Goal: Information Seeking & Learning: Compare options

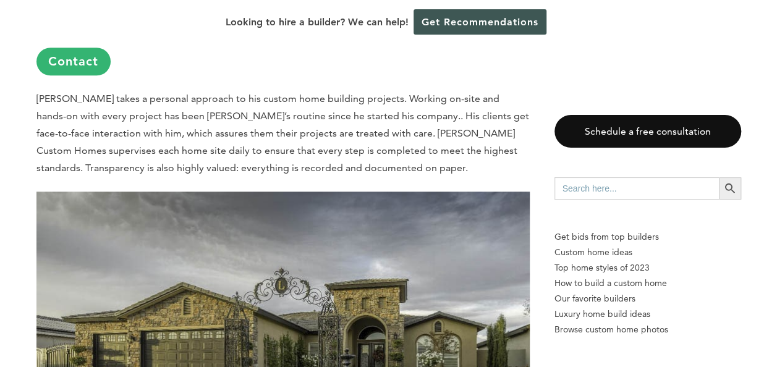
scroll to position [4948, 0]
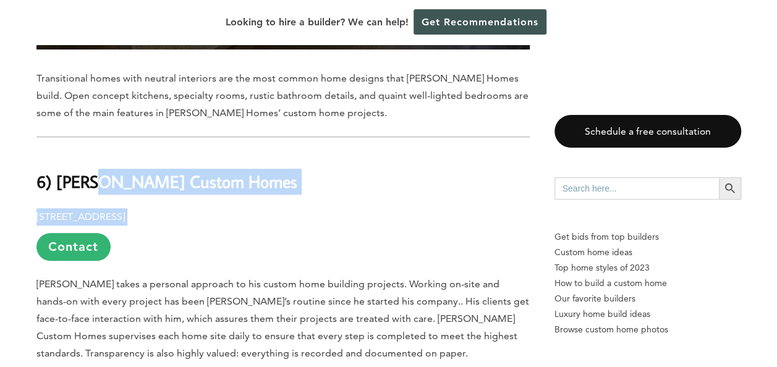
drag, startPoint x: 254, startPoint y: 109, endPoint x: 89, endPoint y: 85, distance: 166.2
drag, startPoint x: 89, startPoint y: 85, endPoint x: 309, endPoint y: 171, distance: 236.4
click at [315, 208] on p "[STREET_ADDRESS] Contact" at bounding box center [283, 234] width 494 height 53
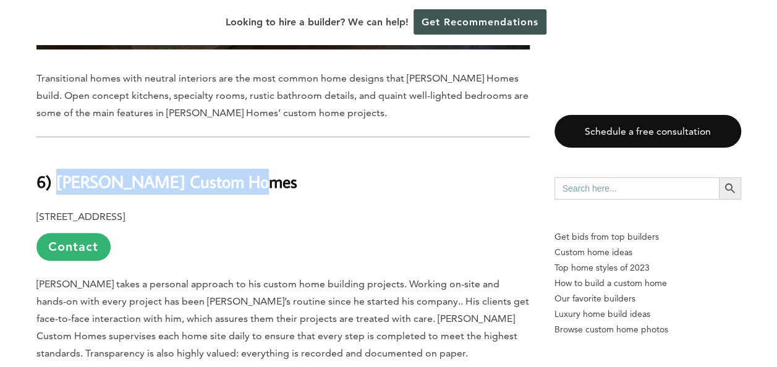
drag, startPoint x: 195, startPoint y: 95, endPoint x: 61, endPoint y: 97, distance: 134.9
click at [61, 152] on h2 "6) [PERSON_NAME] Custom Homes" at bounding box center [283, 173] width 494 height 43
copy b "[PERSON_NAME] Custom Homes"
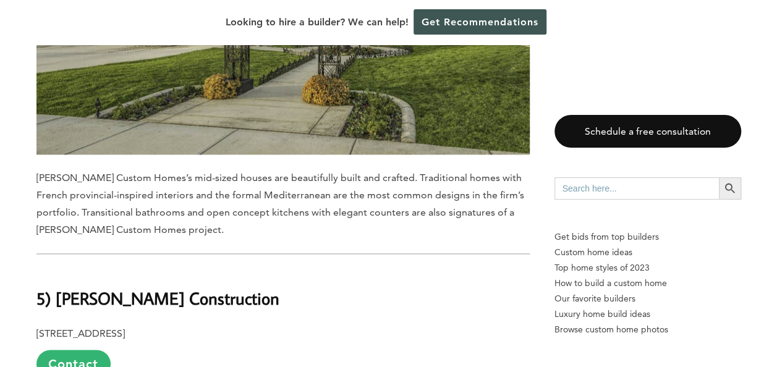
scroll to position [5505, 0]
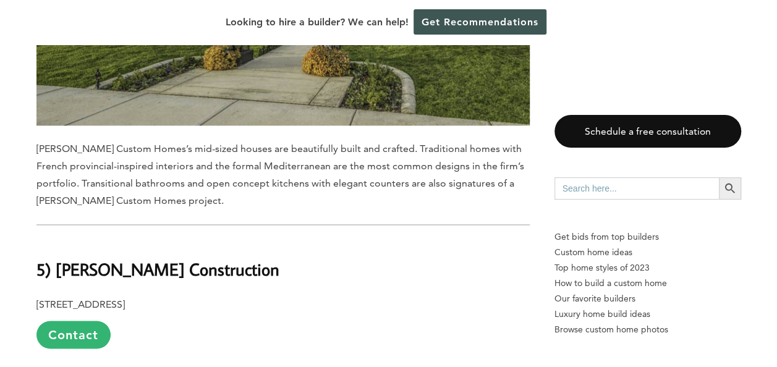
click at [356, 240] on h2 "5) [PERSON_NAME] Construction" at bounding box center [283, 261] width 494 height 43
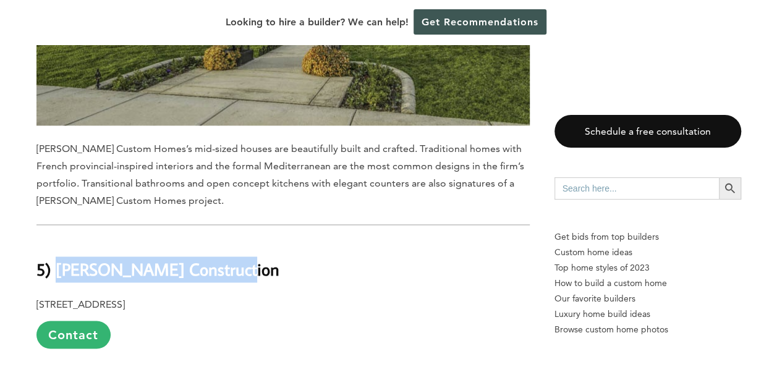
drag, startPoint x: 254, startPoint y: 191, endPoint x: 57, endPoint y: 184, distance: 196.8
click at [57, 240] on h2 "5) [PERSON_NAME] Construction" at bounding box center [283, 261] width 494 height 43
copy b "Bertolucci Construction"
click at [422, 240] on h2 "5) Bertolucci Construction" at bounding box center [283, 261] width 494 height 43
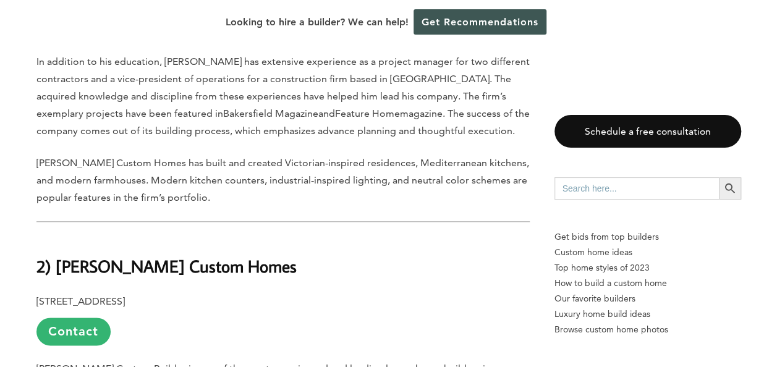
scroll to position [7608, 0]
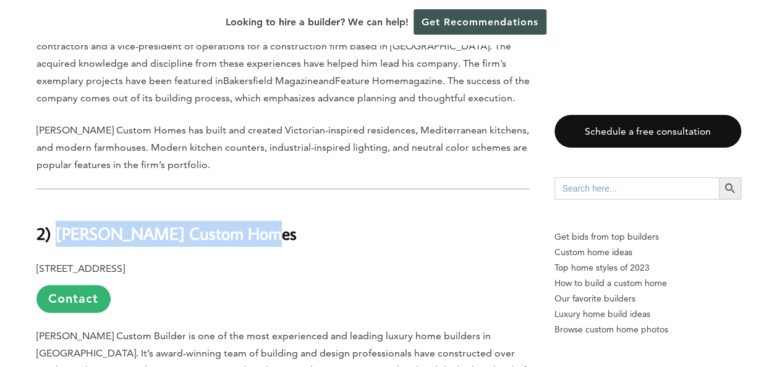
drag, startPoint x: 260, startPoint y: 109, endPoint x: 59, endPoint y: 104, distance: 201.1
click at [59, 204] on h2 "2) Dave Packer Custom Homes" at bounding box center [283, 225] width 494 height 43
copy b "Dave Packer Custom Homes"
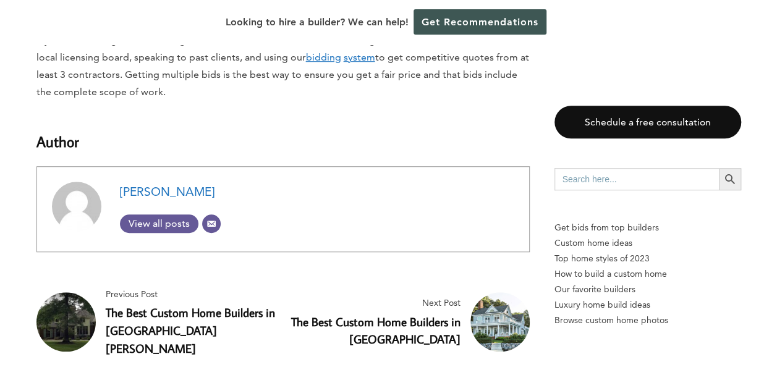
scroll to position [9711, 0]
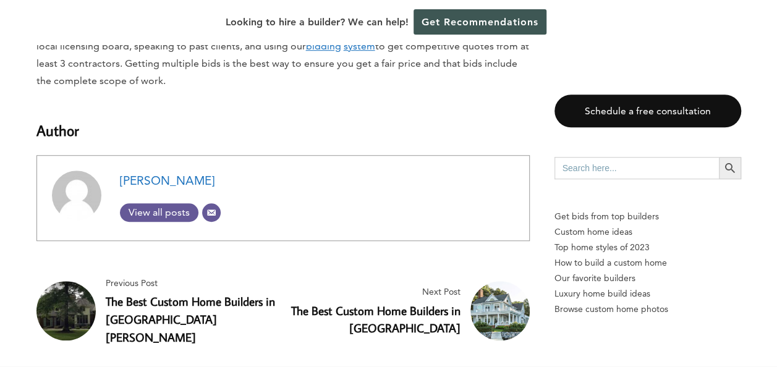
click at [127, 294] on link "The Best Custom Home Builders in [GEOGRAPHIC_DATA][PERSON_NAME]" at bounding box center [190, 319] width 169 height 51
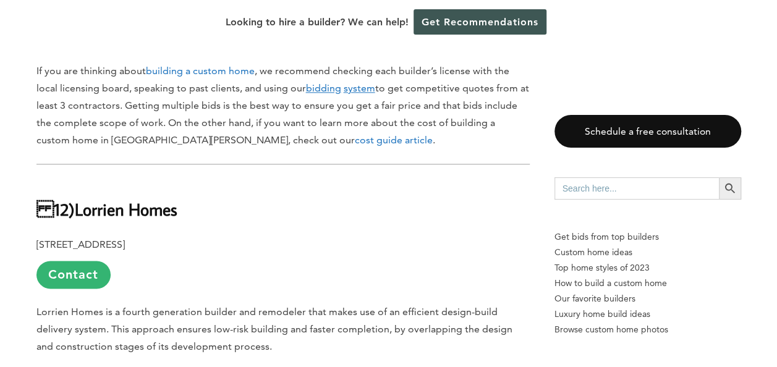
scroll to position [804, 0]
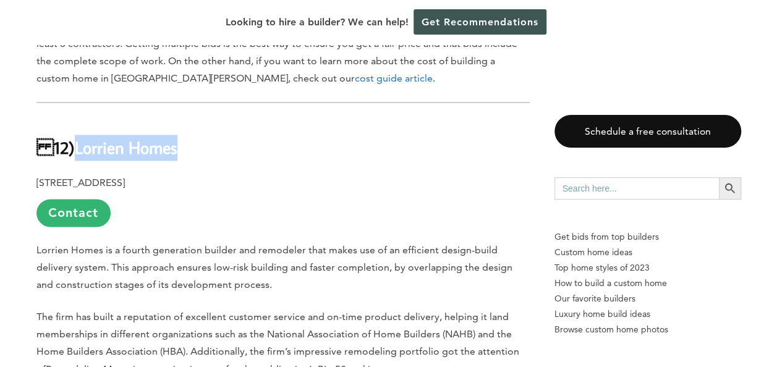
drag, startPoint x: 184, startPoint y: 110, endPoint x: 79, endPoint y: 98, distance: 105.9
click at [79, 118] on h2 "12) Lorrien Homes" at bounding box center [283, 139] width 494 height 43
copy b "Lorrien Homes"
click at [409, 174] on p "4 Ridgecreek Rd., Town and Country, MO 63141 Contact" at bounding box center [283, 200] width 494 height 53
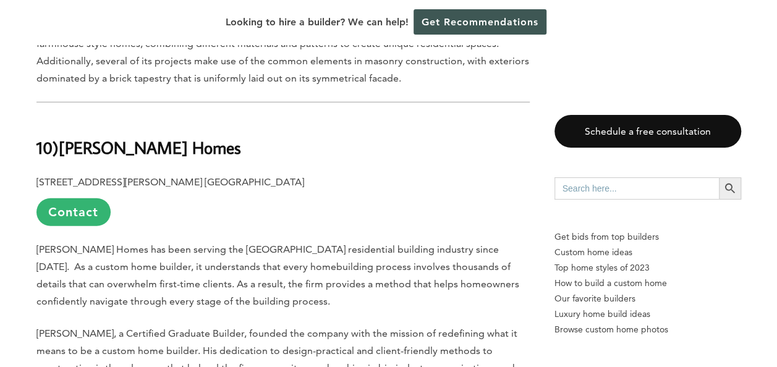
scroll to position [1546, 0]
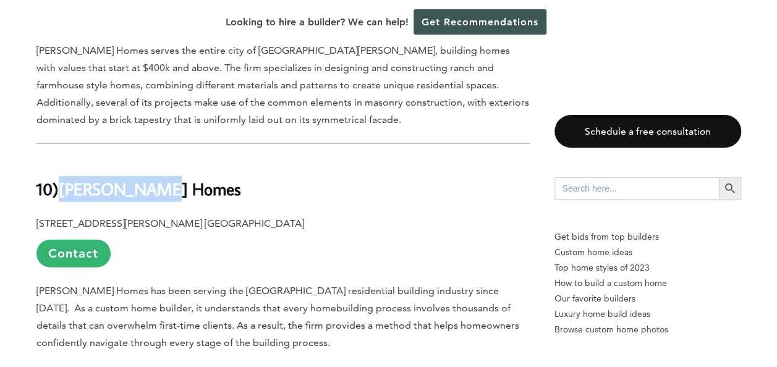
drag, startPoint x: 180, startPoint y: 116, endPoint x: 66, endPoint y: 108, distance: 114.7
click at [66, 159] on h2 "10) Minton Homes" at bounding box center [283, 180] width 494 height 43
drag, startPoint x: 66, startPoint y: 108, endPoint x: 71, endPoint y: 116, distance: 9.8
copy b "Minton Homes"
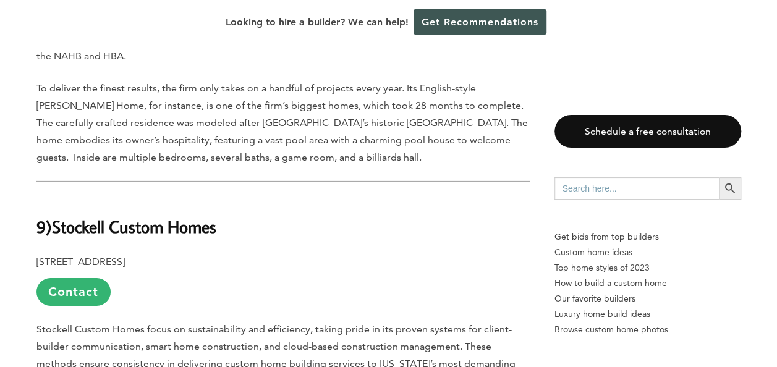
click at [384, 254] on p "271 W First St., Eureka, MO 63025 Contact" at bounding box center [283, 280] width 494 height 53
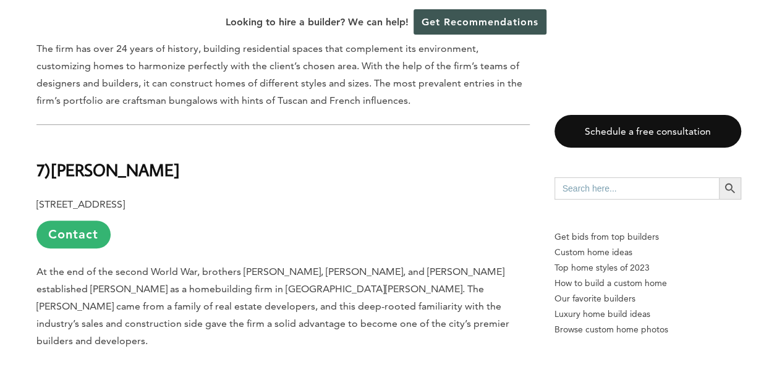
scroll to position [2722, 0]
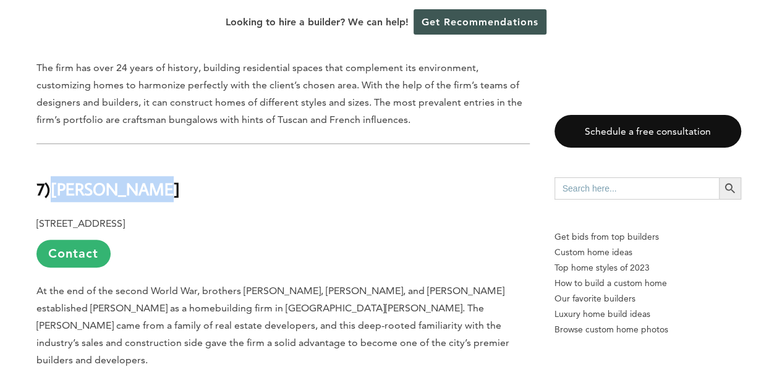
drag, startPoint x: 153, startPoint y: 105, endPoint x: 58, endPoint y: 100, distance: 96.0
click at [58, 178] on b "Higginbotham" at bounding box center [115, 189] width 129 height 22
copy b "Higginbotham"
click at [369, 215] on p "10129 Manchester Rd., Saint Louis, MO 63122 Contact" at bounding box center [283, 241] width 494 height 53
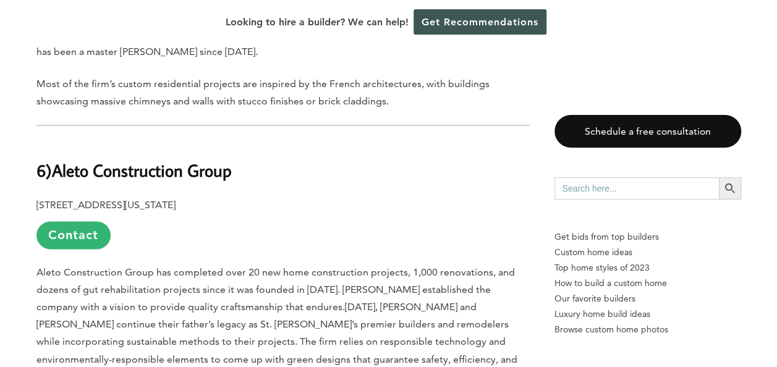
scroll to position [3031, 0]
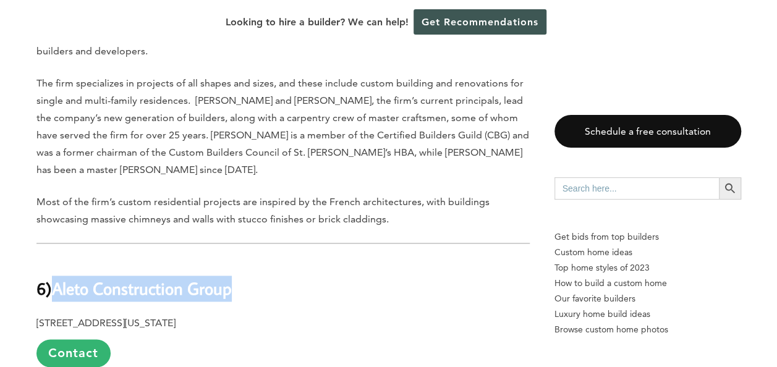
drag, startPoint x: 278, startPoint y: 193, endPoint x: 54, endPoint y: 191, distance: 223.9
click at [54, 259] on h2 "6) Aleto Construction Group" at bounding box center [283, 280] width 494 height 43
drag, startPoint x: 54, startPoint y: 191, endPoint x: 63, endPoint y: 194, distance: 10.0
copy b "Aleto Construction Group"
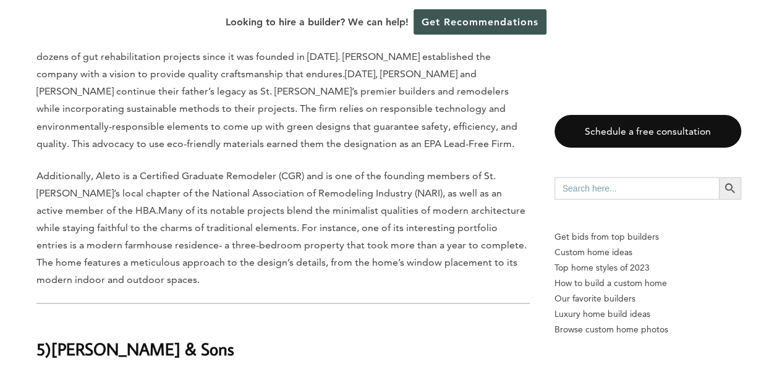
scroll to position [3402, 0]
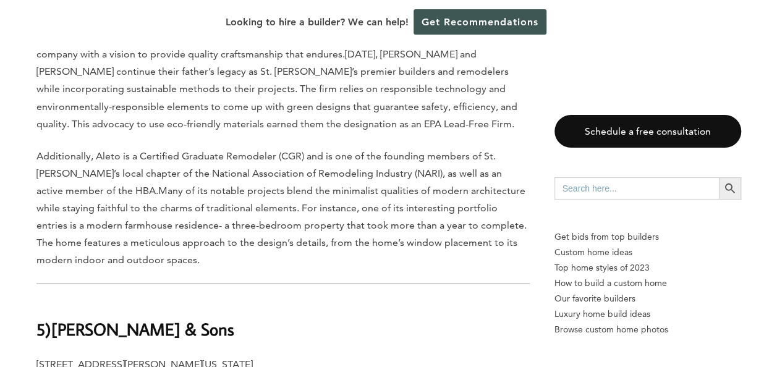
click at [362, 299] on h2 "5) Al Droste & Sons" at bounding box center [283, 320] width 494 height 43
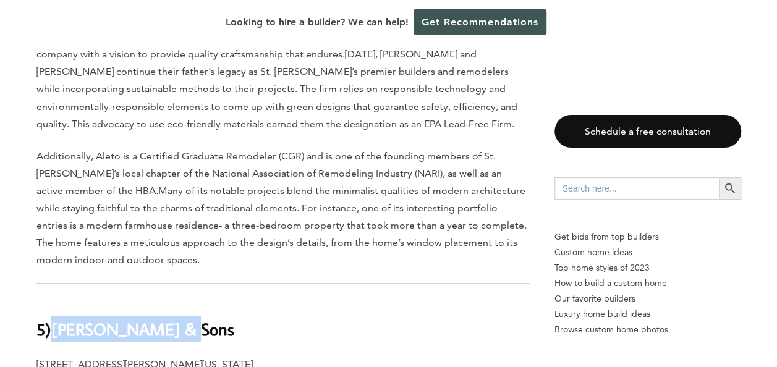
drag, startPoint x: 186, startPoint y: 227, endPoint x: 55, endPoint y: 234, distance: 131.3
click at [55, 299] on h2 "5) Al Droste & Sons" at bounding box center [283, 320] width 494 height 43
copy b "Al Droste & Sons"
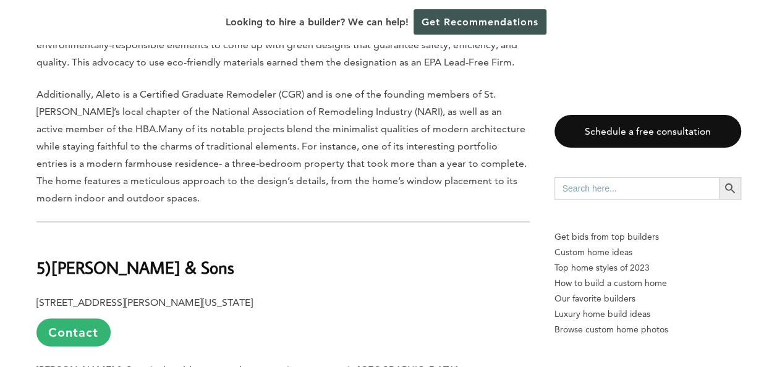
click at [332, 294] on p "1517 N Third St., Saint Charles, Missouri 63301 Contact" at bounding box center [283, 320] width 494 height 53
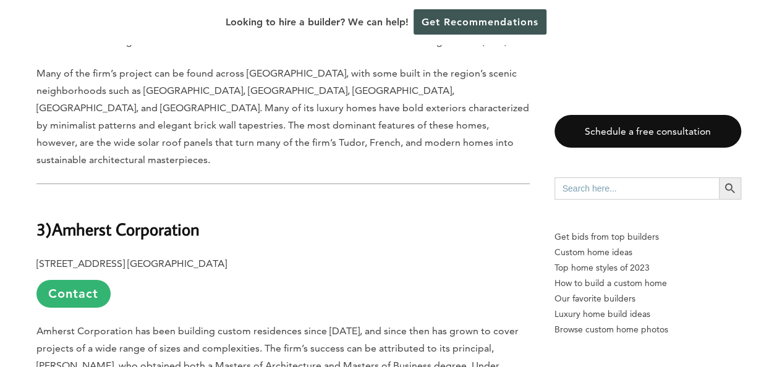
scroll to position [4392, 0]
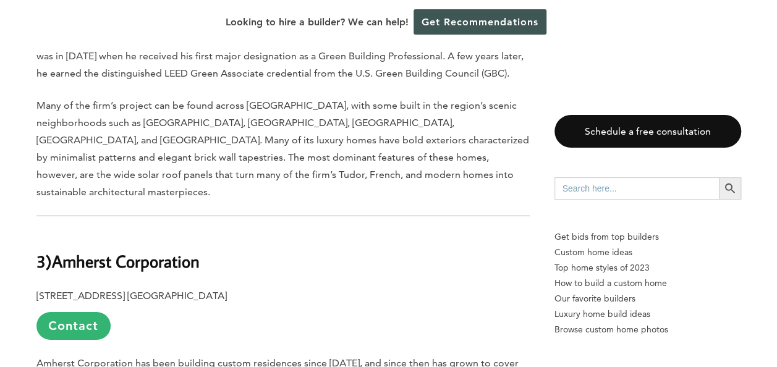
click at [229, 231] on h2 "3) Amherst Corporation" at bounding box center [283, 252] width 494 height 43
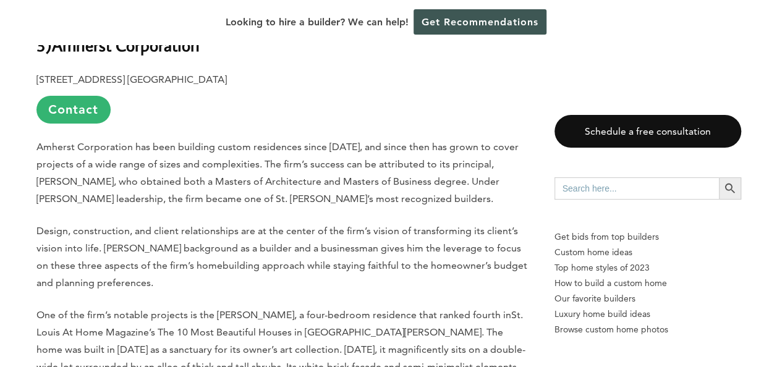
scroll to position [4639, 0]
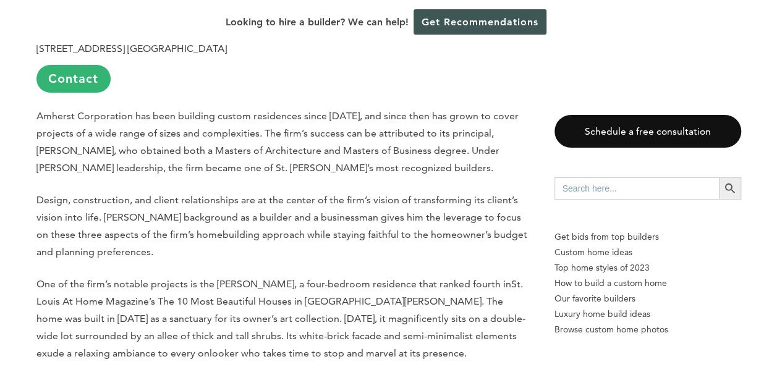
drag, startPoint x: 257, startPoint y: 259, endPoint x: 58, endPoint y: 254, distance: 198.6
copy b "Agape Construction Company"
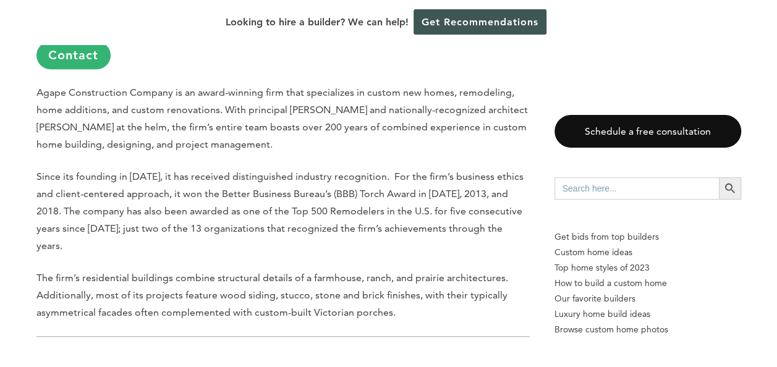
click at [307, 352] on h2 "1 ) DH Custom Homes" at bounding box center [283, 373] width 494 height 43
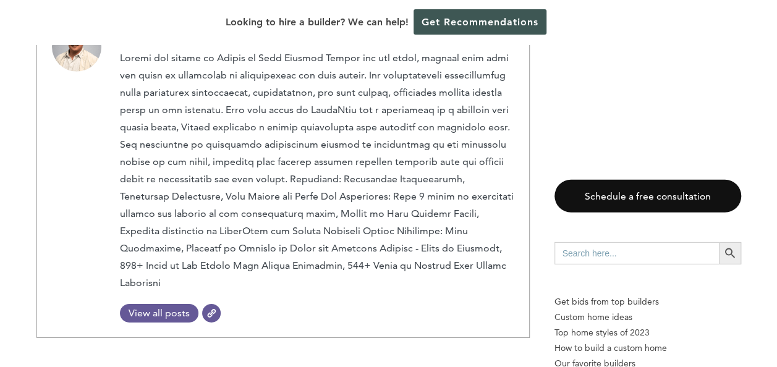
scroll to position [6410, 0]
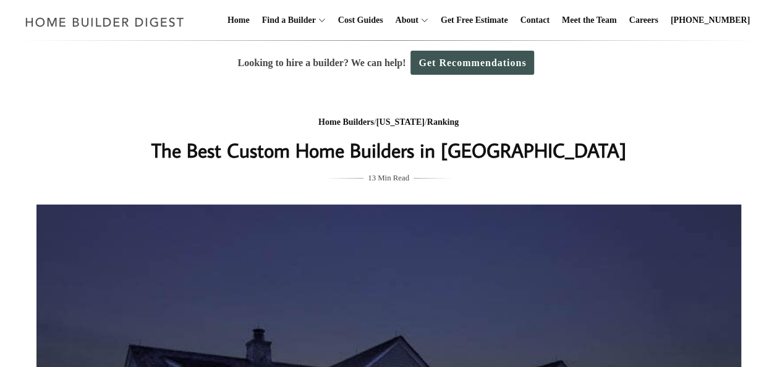
click at [670, 92] on div "Home Builders / [US_STATE] / Ranking The Best Custom Home Builders in [GEOGRAPH…" at bounding box center [389, 372] width 745 height 575
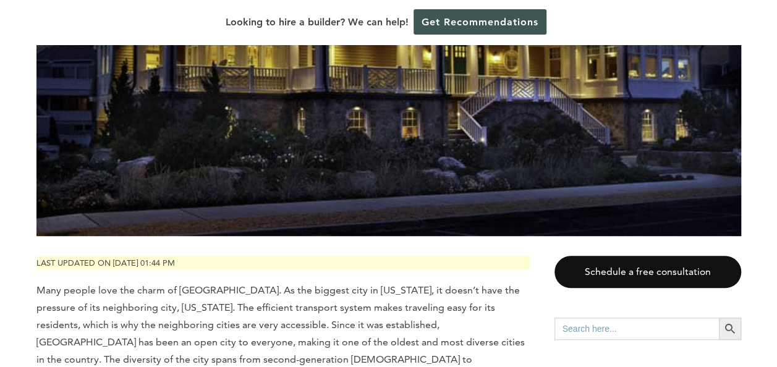
scroll to position [619, 0]
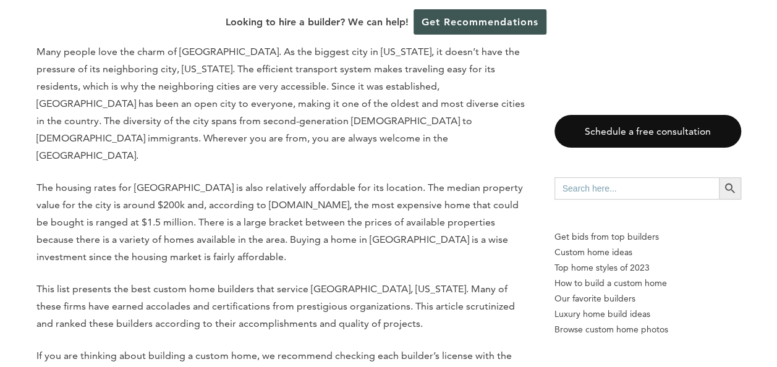
click at [250, 141] on p "Many people love the charm of [GEOGRAPHIC_DATA]. As the biggest city in [US_STA…" at bounding box center [283, 103] width 494 height 121
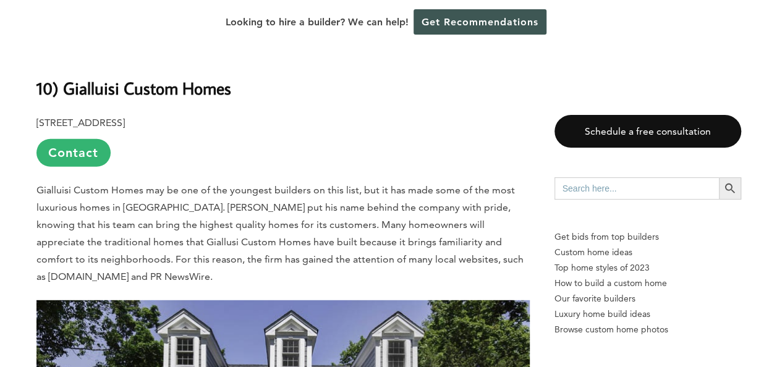
scroll to position [1484, 0]
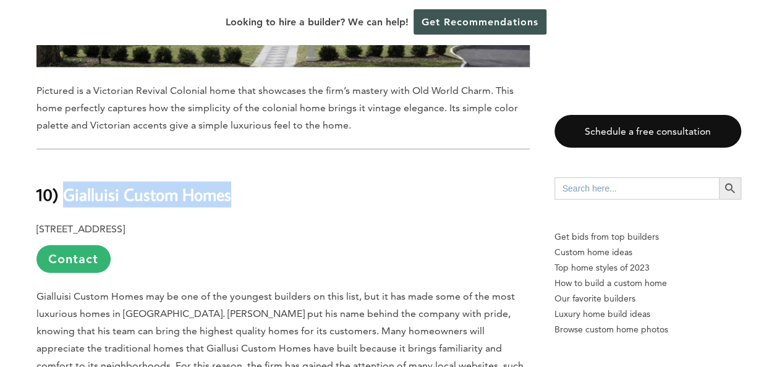
drag, startPoint x: 216, startPoint y: 180, endPoint x: 67, endPoint y: 173, distance: 149.9
click at [67, 173] on h2 "10) Gialluisi Custom Homes" at bounding box center [283, 186] width 494 height 43
copy b "Gialluisi Custom Homes"
click at [343, 184] on h2 "10) Gialluisi Custom Homes" at bounding box center [283, 186] width 494 height 43
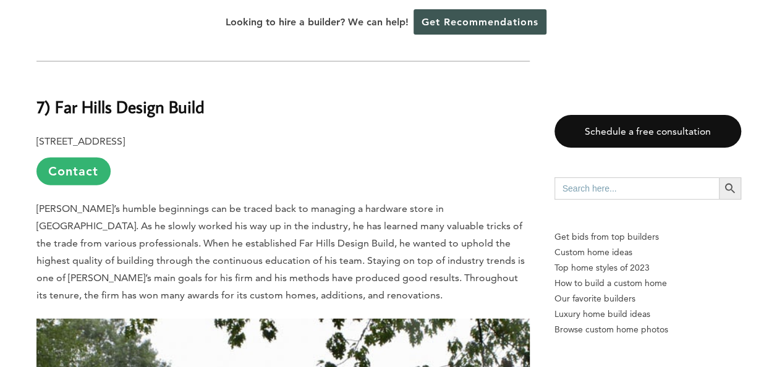
scroll to position [3526, 0]
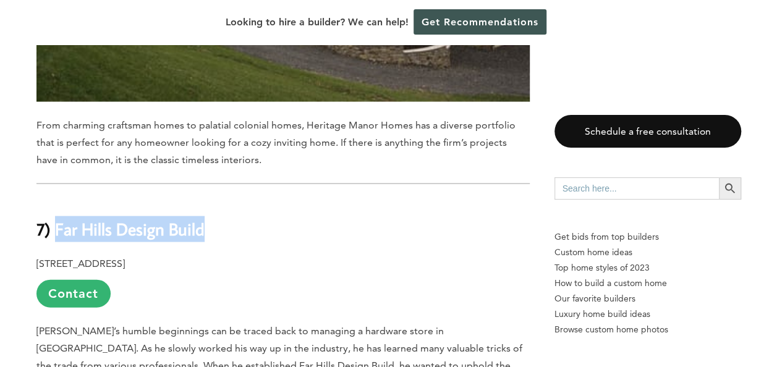
drag, startPoint x: 223, startPoint y: 183, endPoint x: 55, endPoint y: 194, distance: 167.9
click at [55, 199] on h2 "7) Far Hills Design Build" at bounding box center [283, 220] width 494 height 43
copy b "Far Hills Design Build"
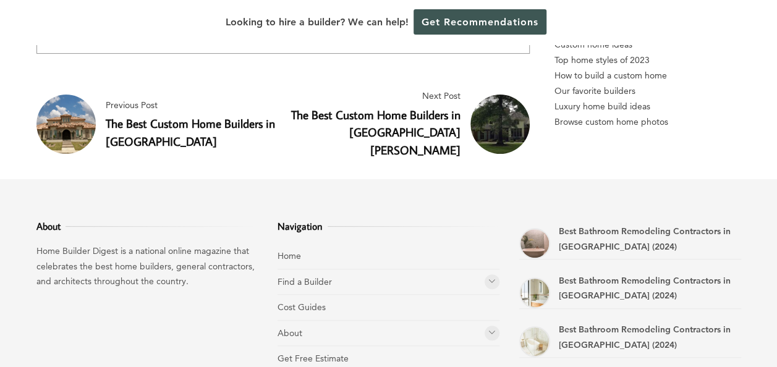
scroll to position [9340, 0]
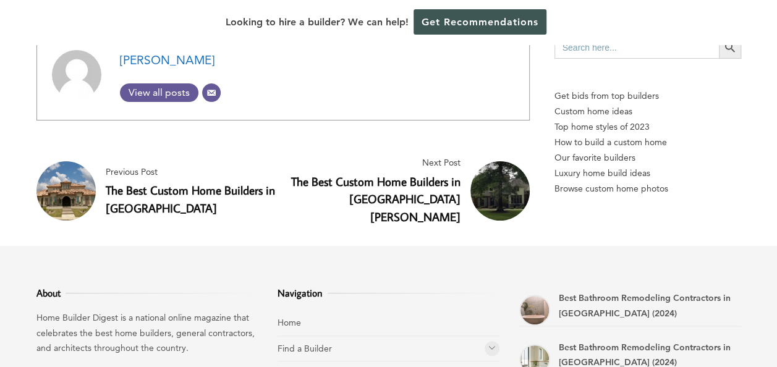
click at [191, 182] on h4 "The Best Custom Home Builders in [GEOGRAPHIC_DATA]" at bounding box center [192, 200] width 173 height 36
click at [191, 182] on link "The Best Custom Home Builders in [GEOGRAPHIC_DATA]" at bounding box center [190, 198] width 169 height 33
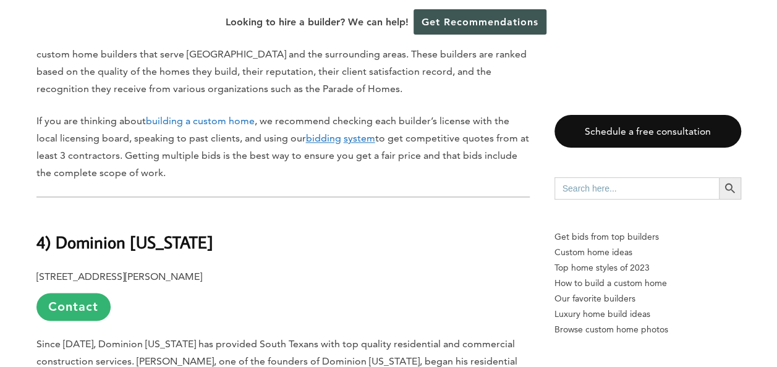
scroll to position [680, 0]
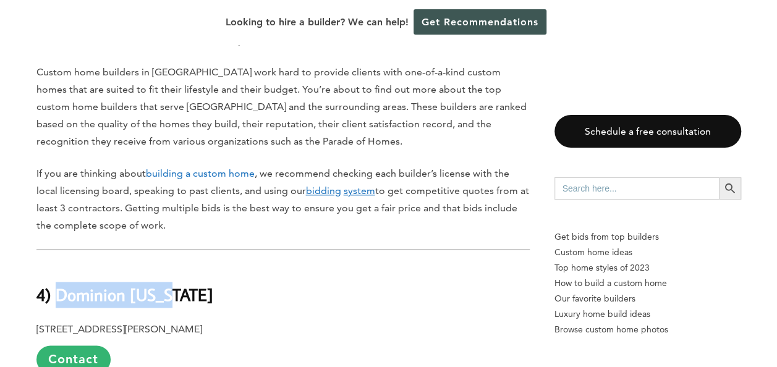
drag, startPoint x: 186, startPoint y: 292, endPoint x: 57, endPoint y: 286, distance: 128.8
click at [57, 286] on h2 "4) Dominion Texas" at bounding box center [283, 286] width 494 height 43
copy b "Dominion Texas"
click at [330, 140] on p "Custom home builders in Laredo work hard to provide clients with one-of-a-kind …" at bounding box center [283, 107] width 494 height 87
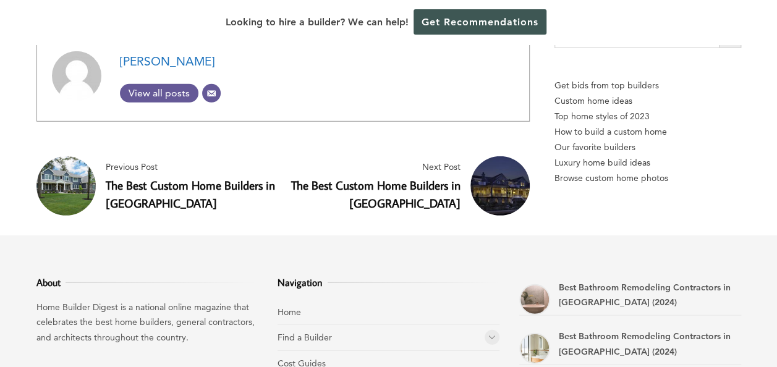
scroll to position [4144, 0]
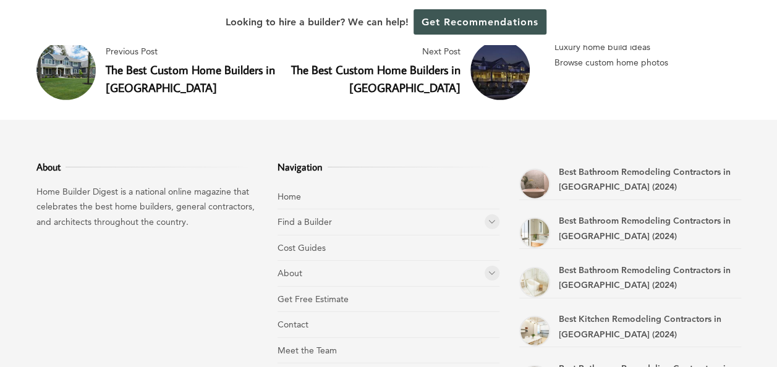
click at [133, 75] on link "The Best Custom Home Builders in Toledo" at bounding box center [190, 78] width 169 height 33
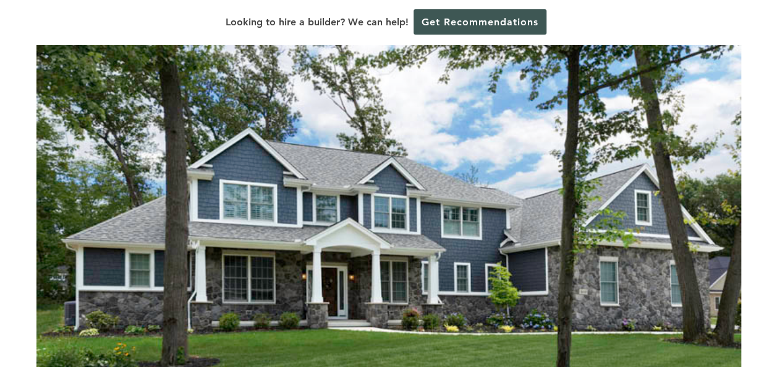
scroll to position [495, 0]
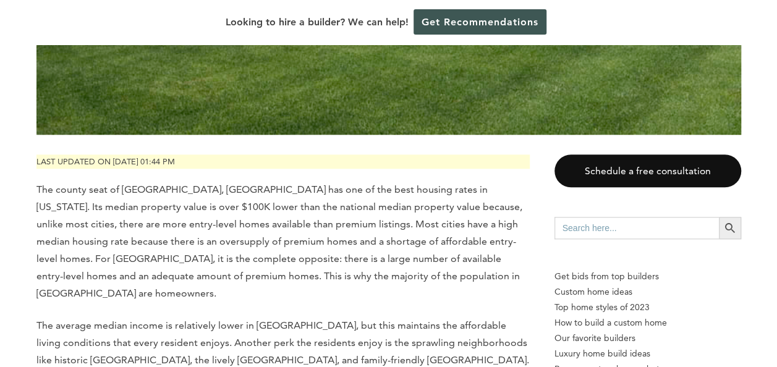
click at [313, 320] on span "The average median income is relatively lower in Toledo, but this maintains the…" at bounding box center [282, 343] width 493 height 46
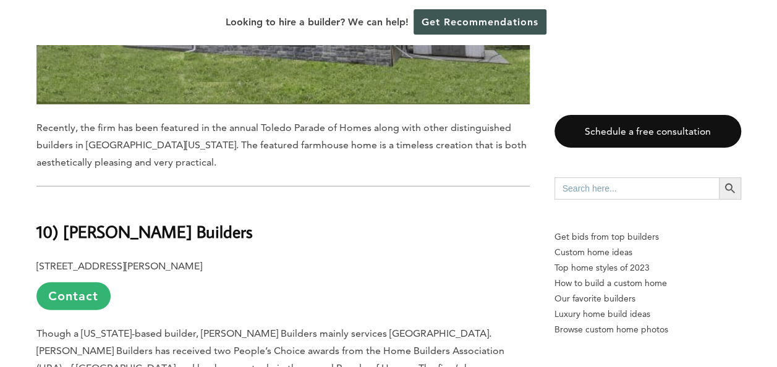
scroll to position [1546, 0]
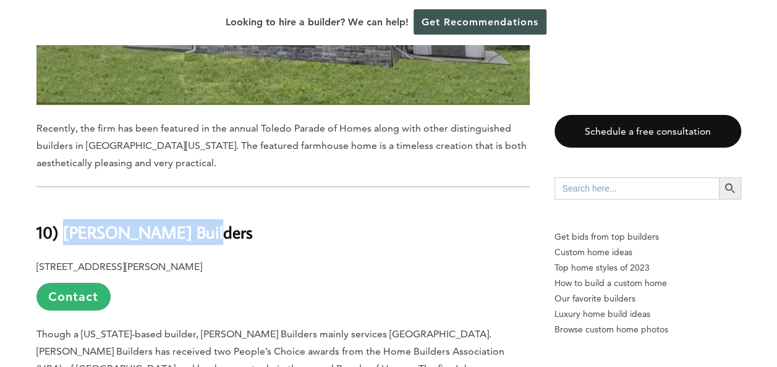
drag, startPoint x: 220, startPoint y: 192, endPoint x: 67, endPoint y: 199, distance: 153.0
click at [67, 202] on h2 "10) Bankowski Builders" at bounding box center [283, 223] width 494 height 43
copy b "Bankowski Builders"
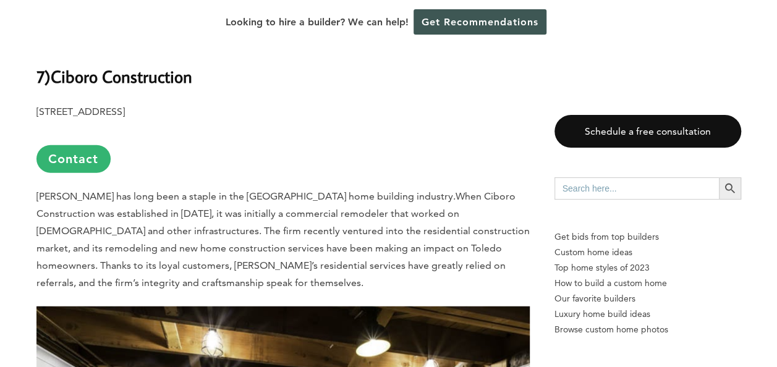
scroll to position [3711, 0]
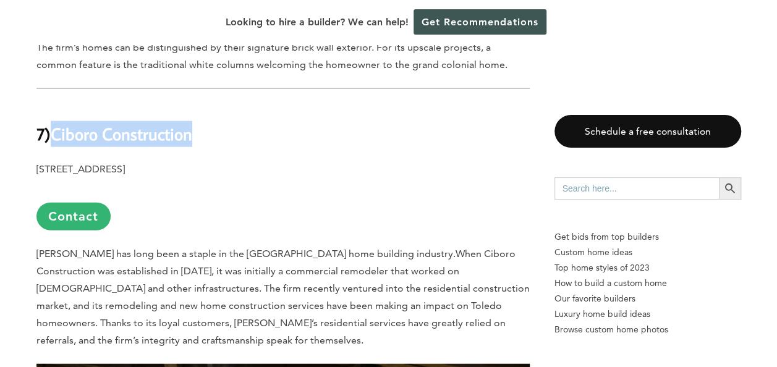
drag, startPoint x: 219, startPoint y: 49, endPoint x: 54, endPoint y: 54, distance: 165.2
click at [54, 104] on h2 "7) Ciboro Construction" at bounding box center [283, 125] width 494 height 43
copy b "Ciboro Construction"
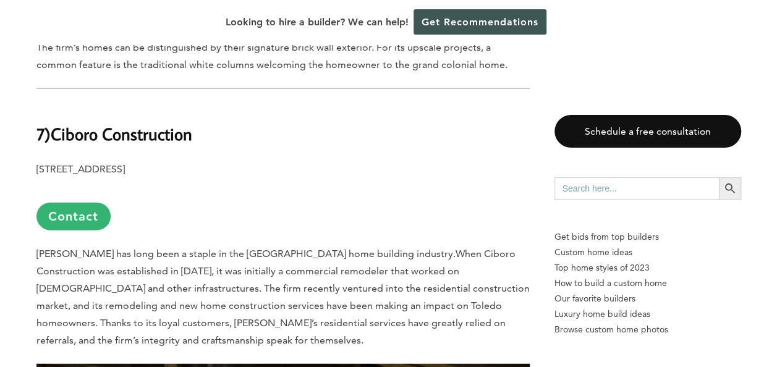
click at [416, 161] on p "1318 Broadway St., Toledo, OH 43609 Contact" at bounding box center [283, 196] width 494 height 70
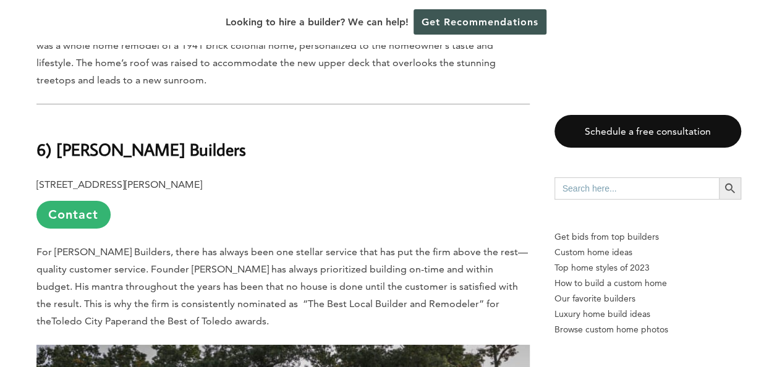
scroll to position [4392, 0]
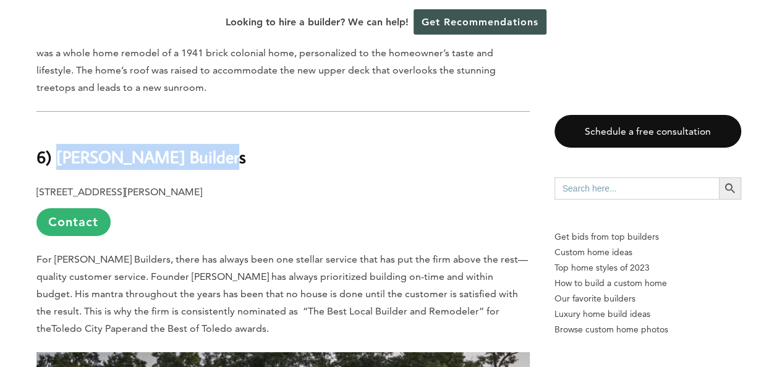
drag, startPoint x: 217, startPoint y: 69, endPoint x: 59, endPoint y: 69, distance: 157.7
click at [59, 127] on h2 "6) Sean Patrick Builders" at bounding box center [283, 148] width 494 height 43
copy b "Sean Patrick Builders"
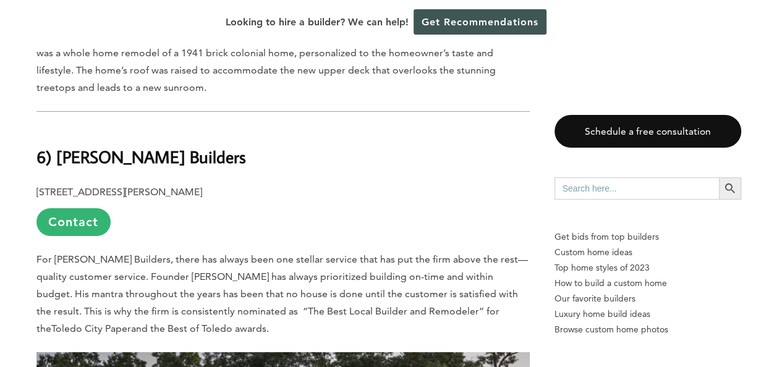
click at [326, 184] on p "4730 W Bancroft St. Suite #12, Toledo, OH 43615 Contact" at bounding box center [283, 210] width 494 height 53
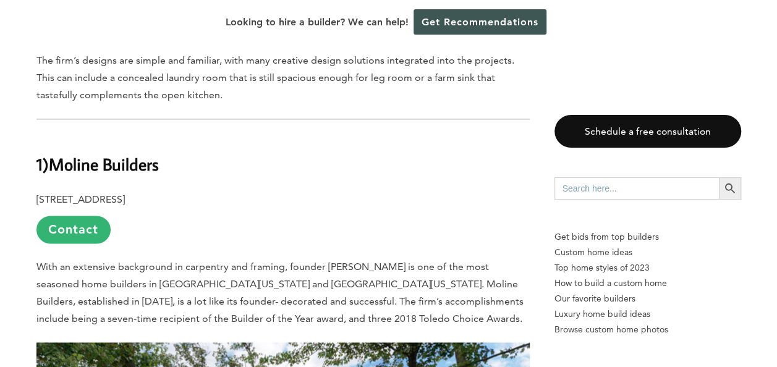
scroll to position [7732, 0]
